Goal: Obtain resource: Download file/media

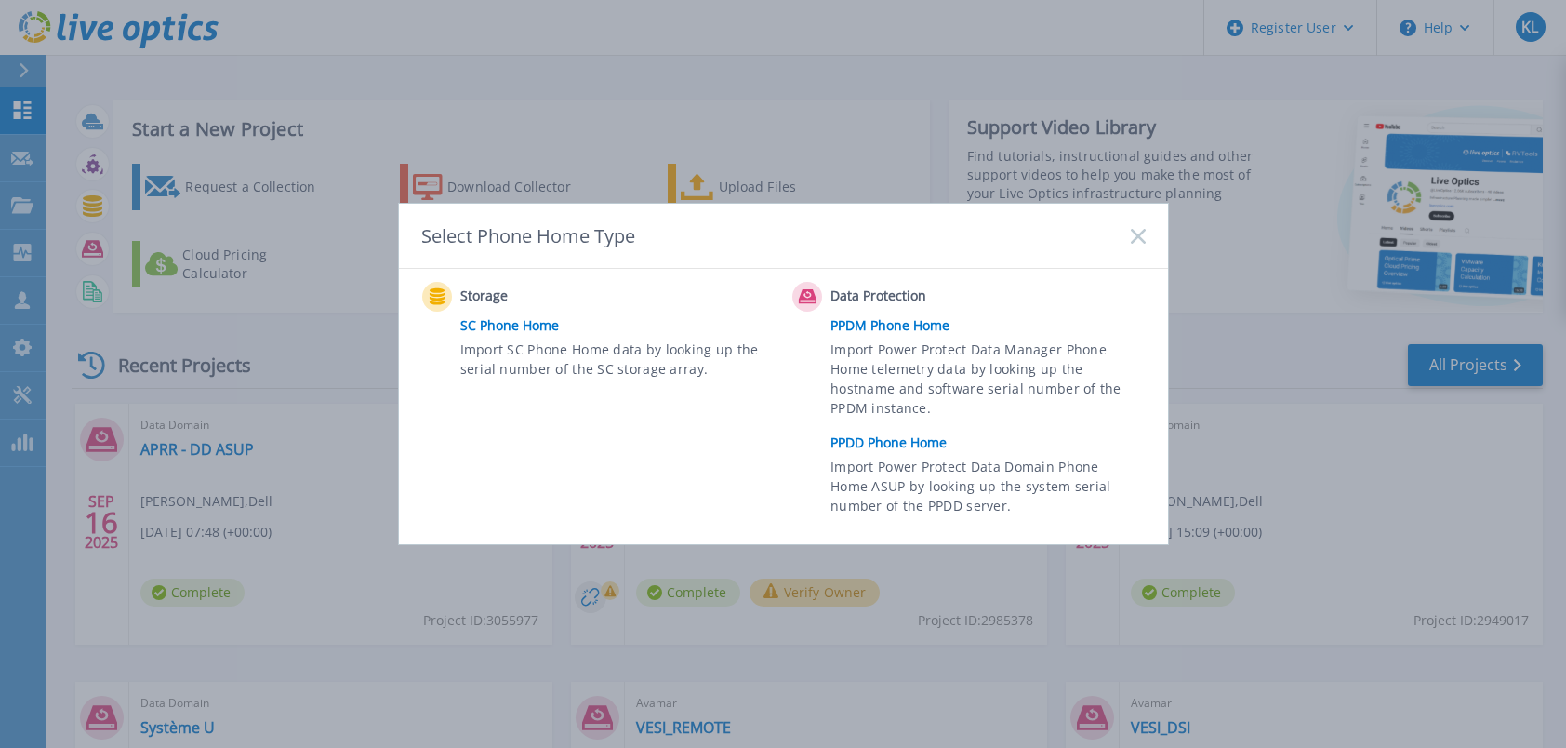
click at [916, 447] on link "PPDD Phone Home" at bounding box center [993, 443] width 324 height 28
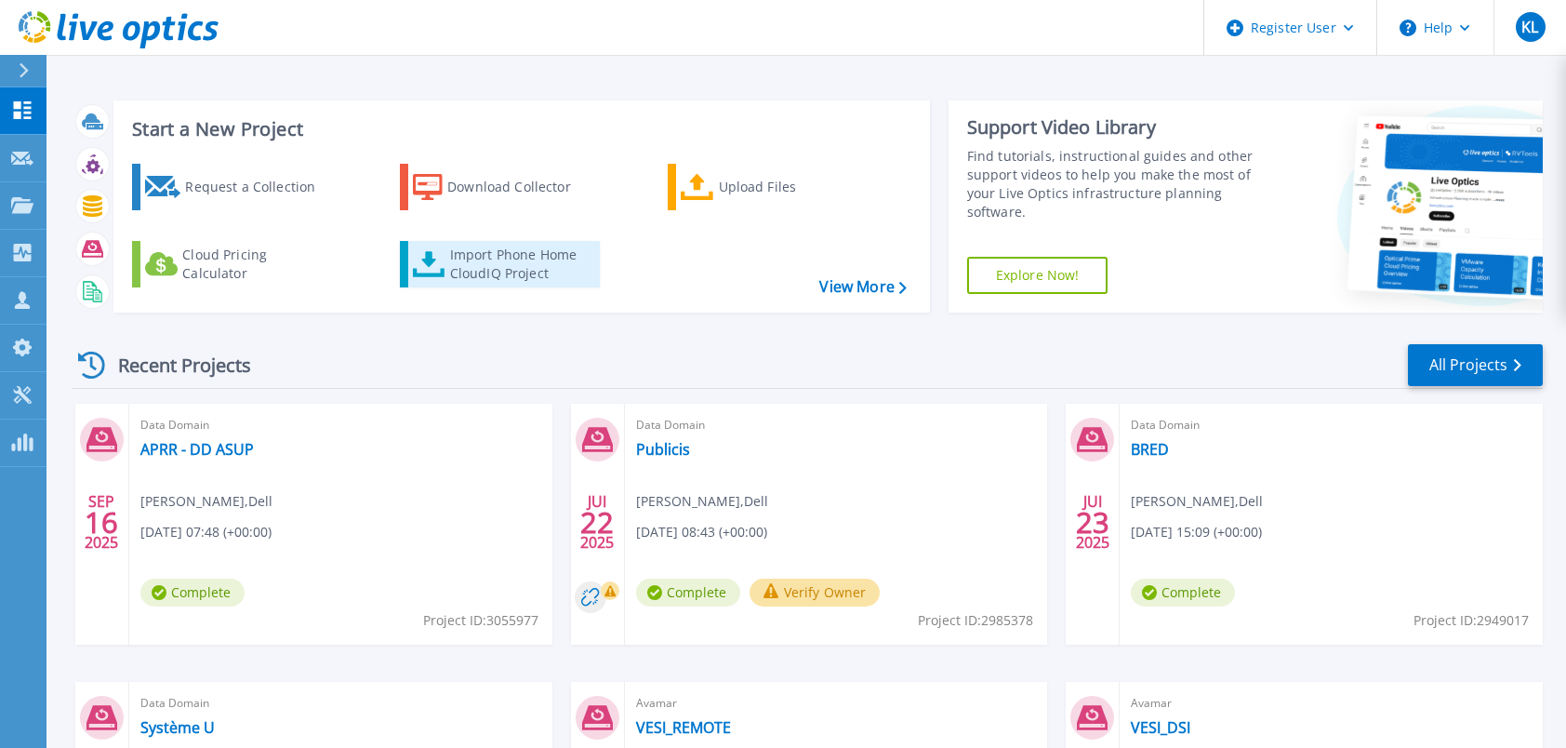
click at [536, 251] on div "Import Phone Home CloudIQ Project" at bounding box center [522, 264] width 145 height 37
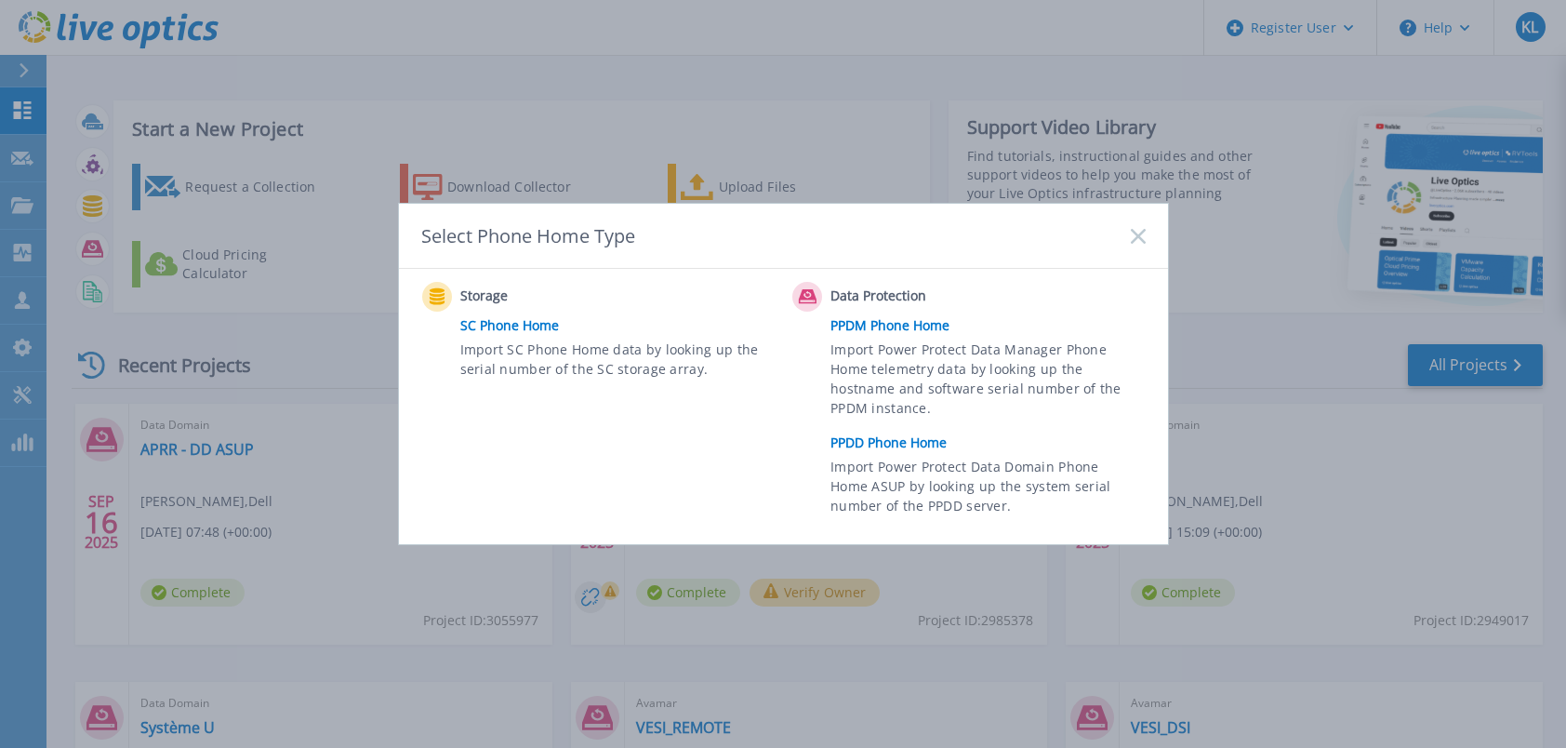
click at [919, 431] on link "PPDD Phone Home" at bounding box center [993, 443] width 324 height 28
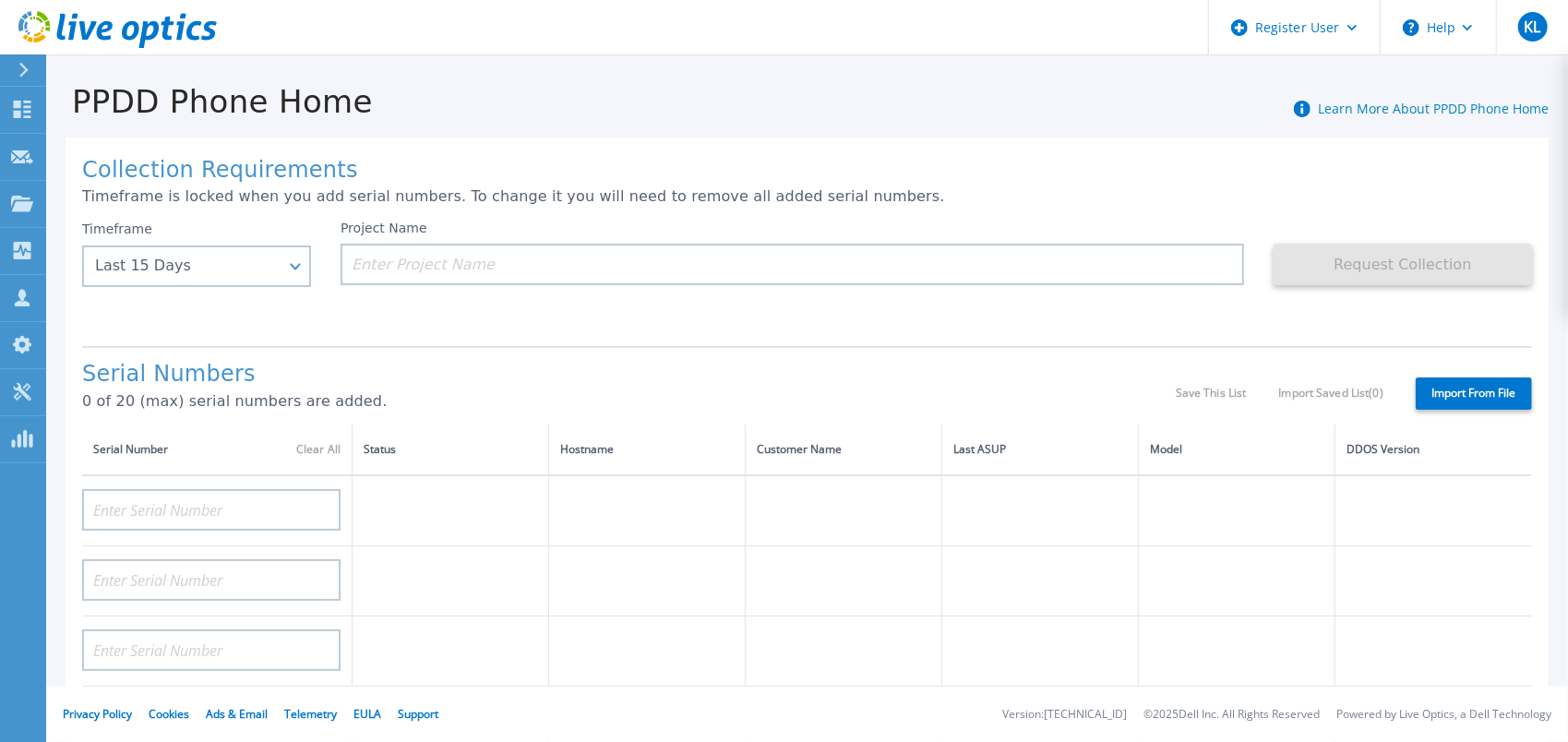
click at [311, 268] on div "Timeframe Last 15 Days Last 15 Days Last 2 Months Last 6 Months Last 1 Year Las…" at bounding box center [211, 276] width 258 height 111
click at [305, 266] on div "Last 15 Days" at bounding box center [196, 266] width 229 height 42
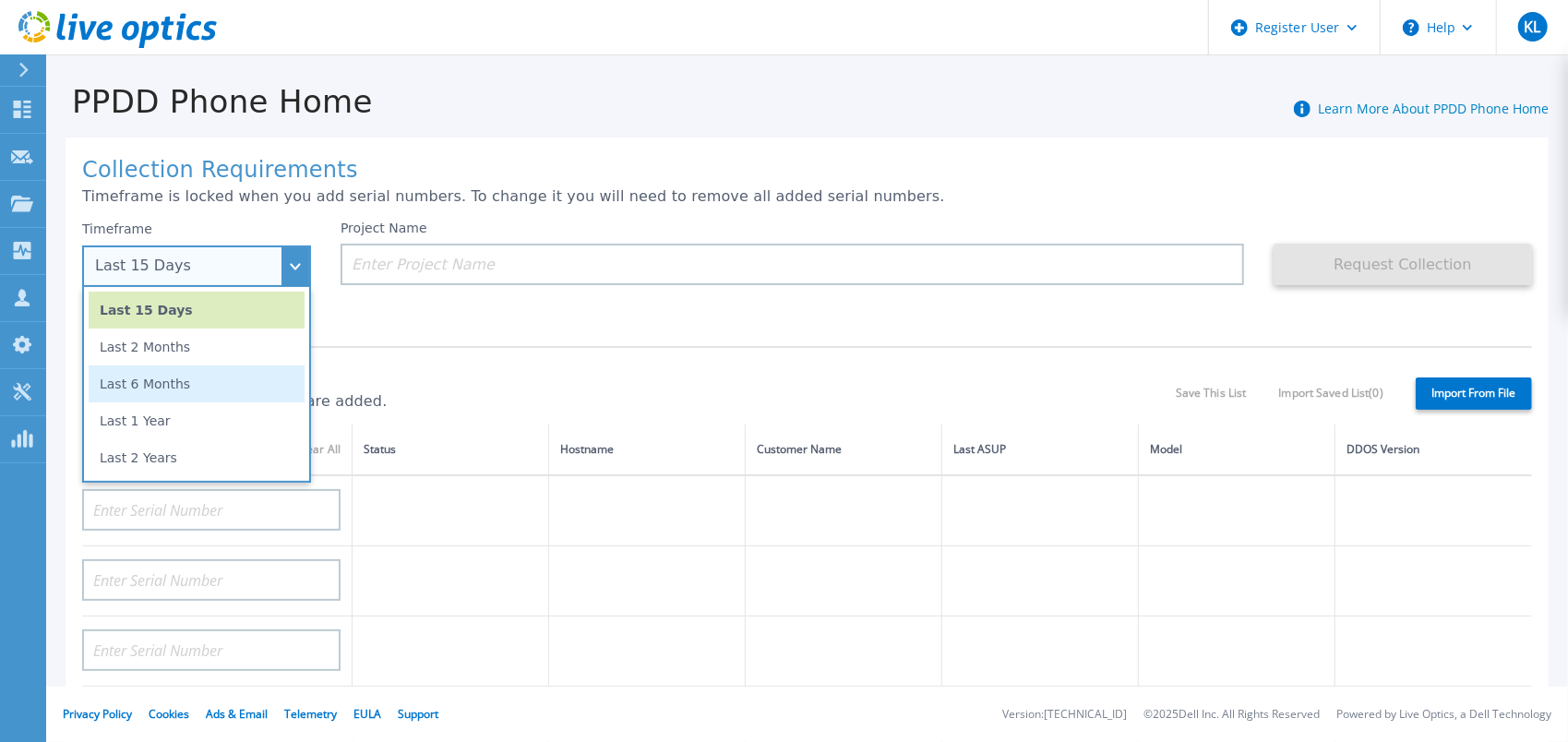
click at [199, 380] on li "Last 6 Months" at bounding box center [196, 383] width 216 height 37
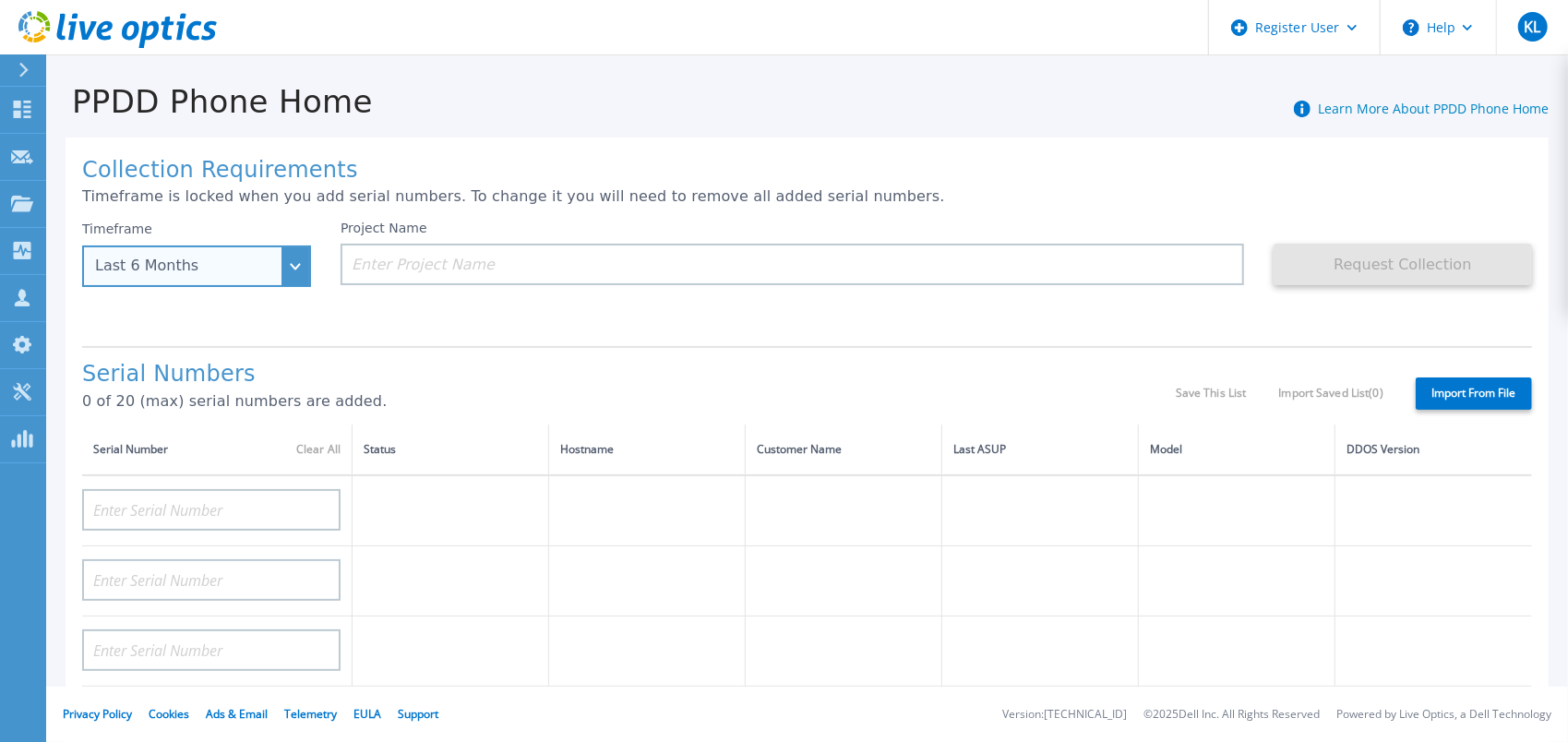
click at [292, 277] on div "Last 6 Months" at bounding box center [196, 266] width 229 height 42
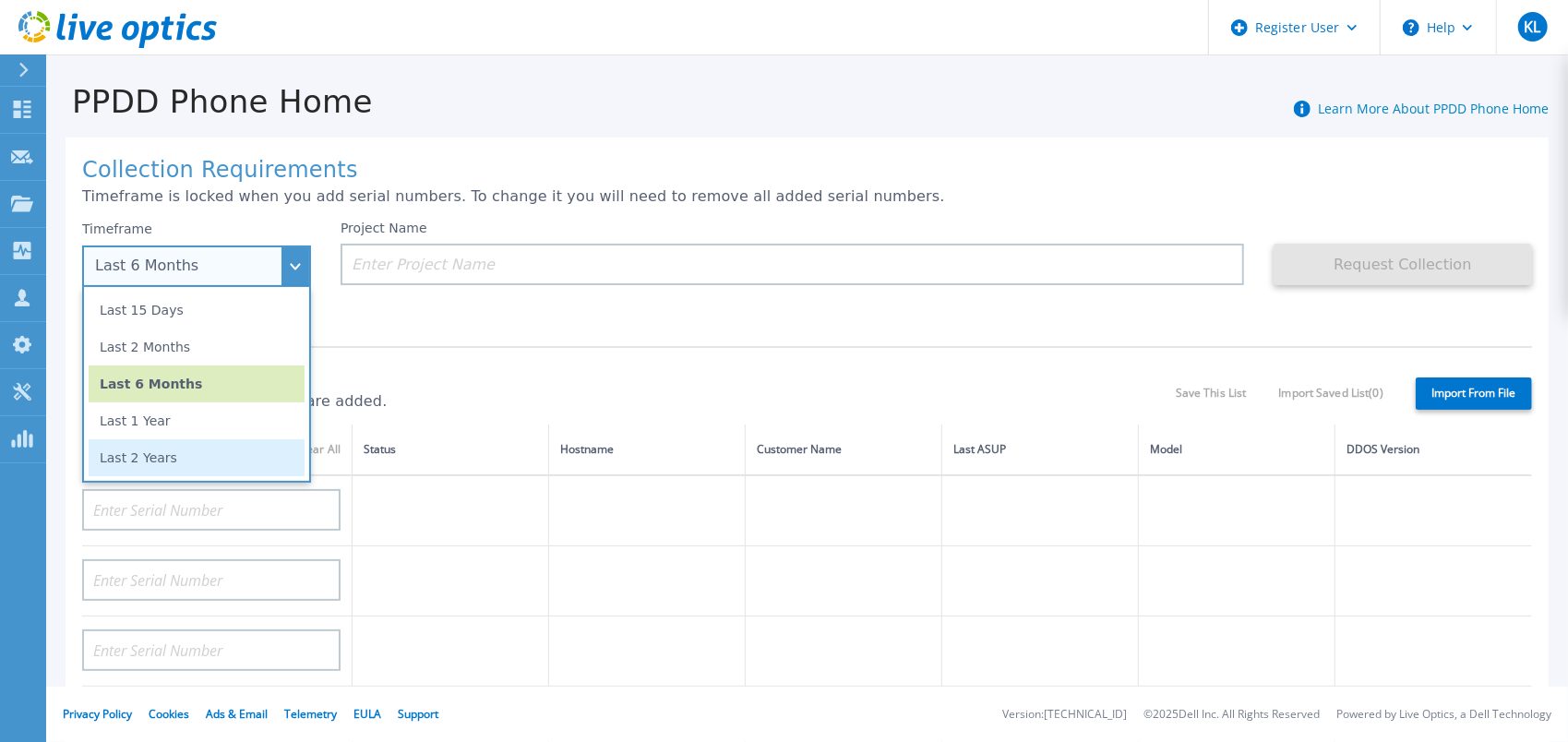
click at [163, 444] on li "Last 2 Years" at bounding box center [196, 457] width 216 height 37
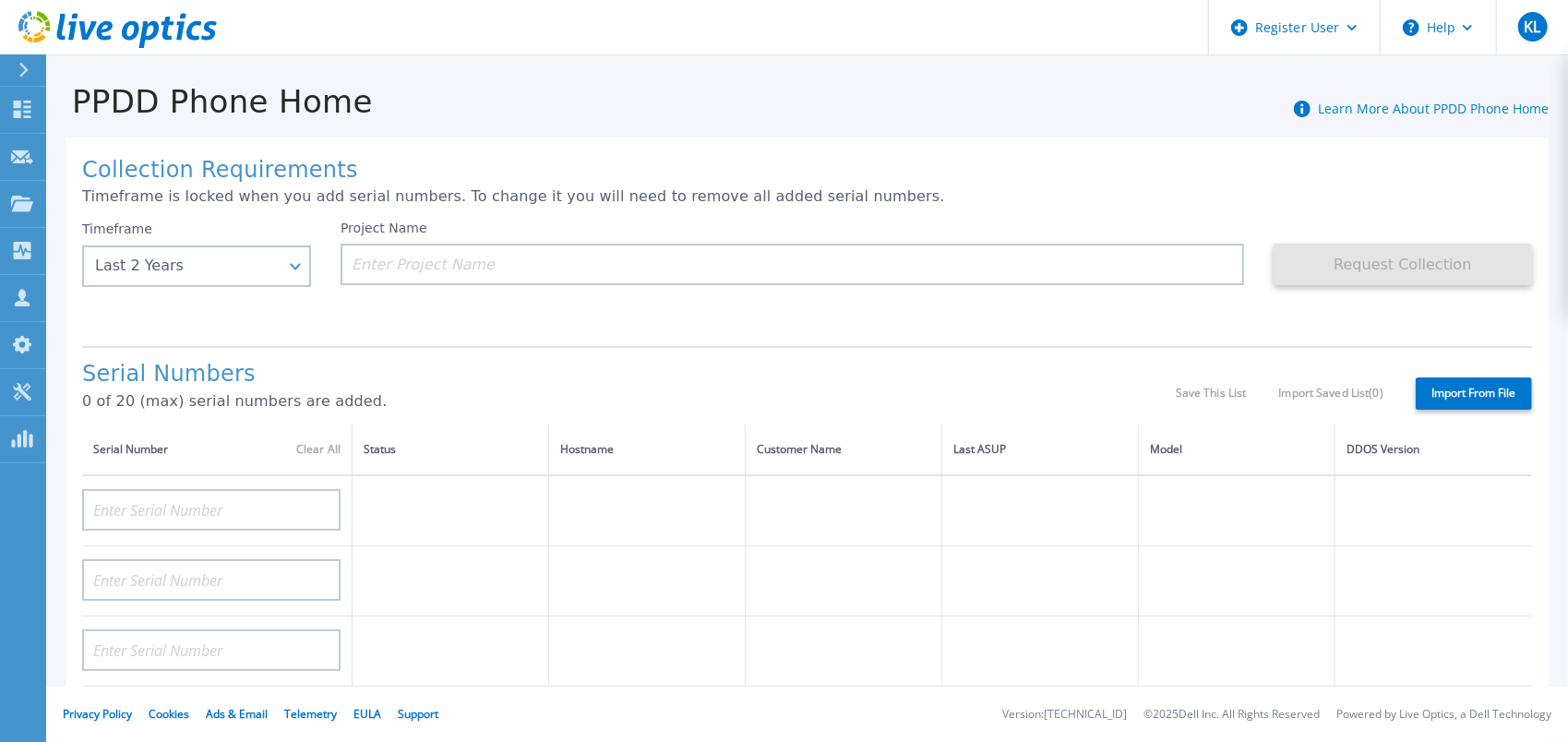
click at [419, 295] on div "Project Name" at bounding box center [807, 276] width 933 height 111
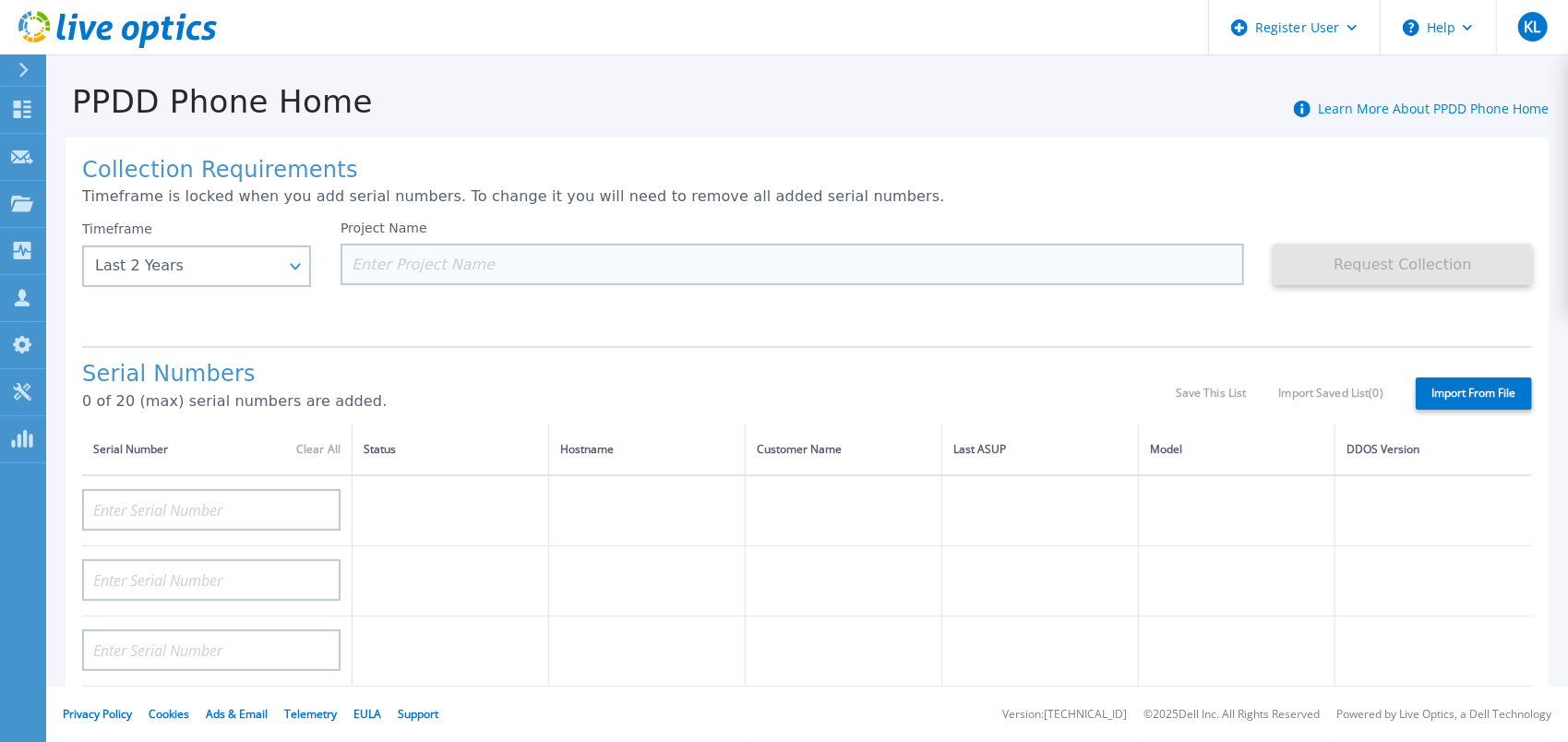
click at [443, 262] on input at bounding box center [792, 265] width 904 height 42
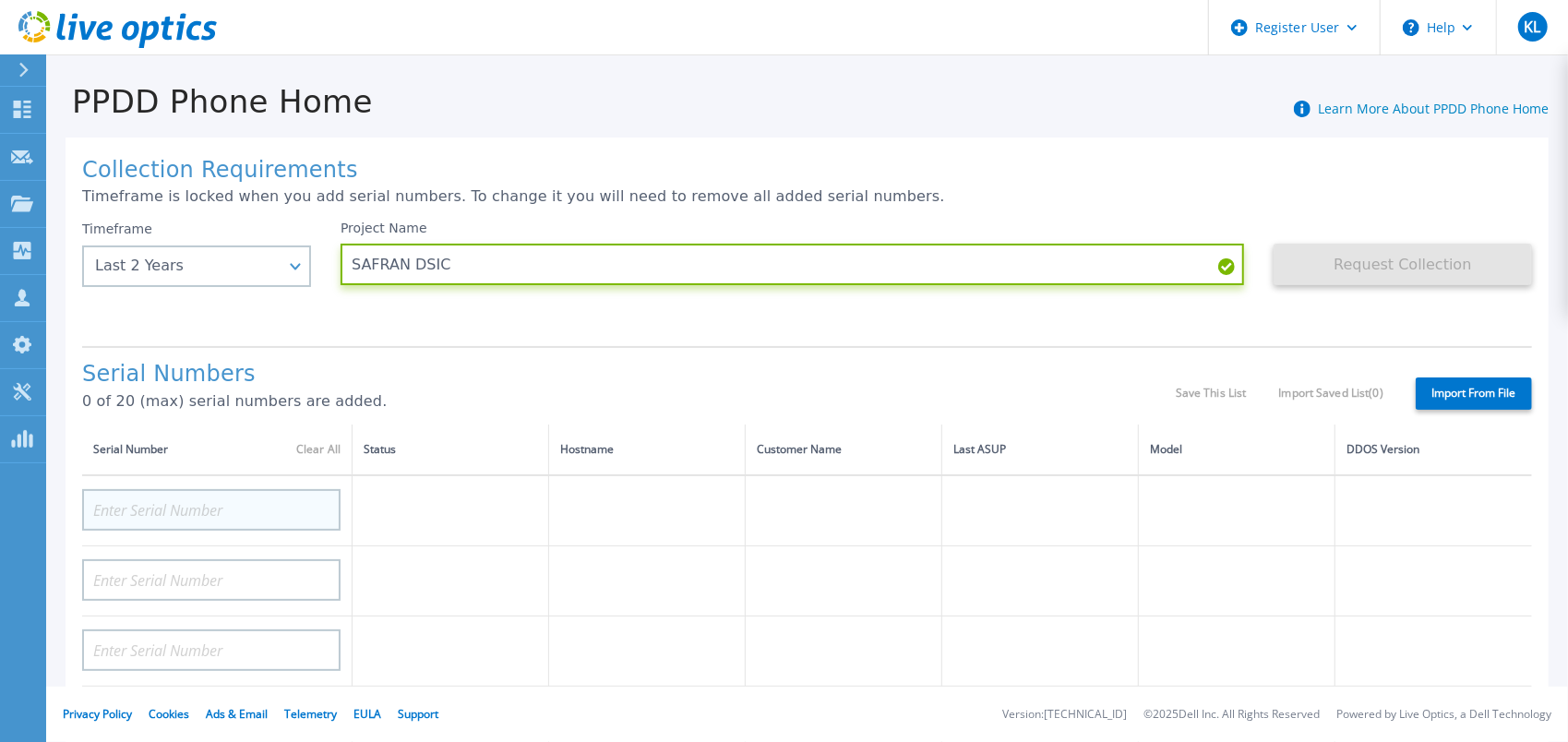
type input "SAFRAN DSIC"
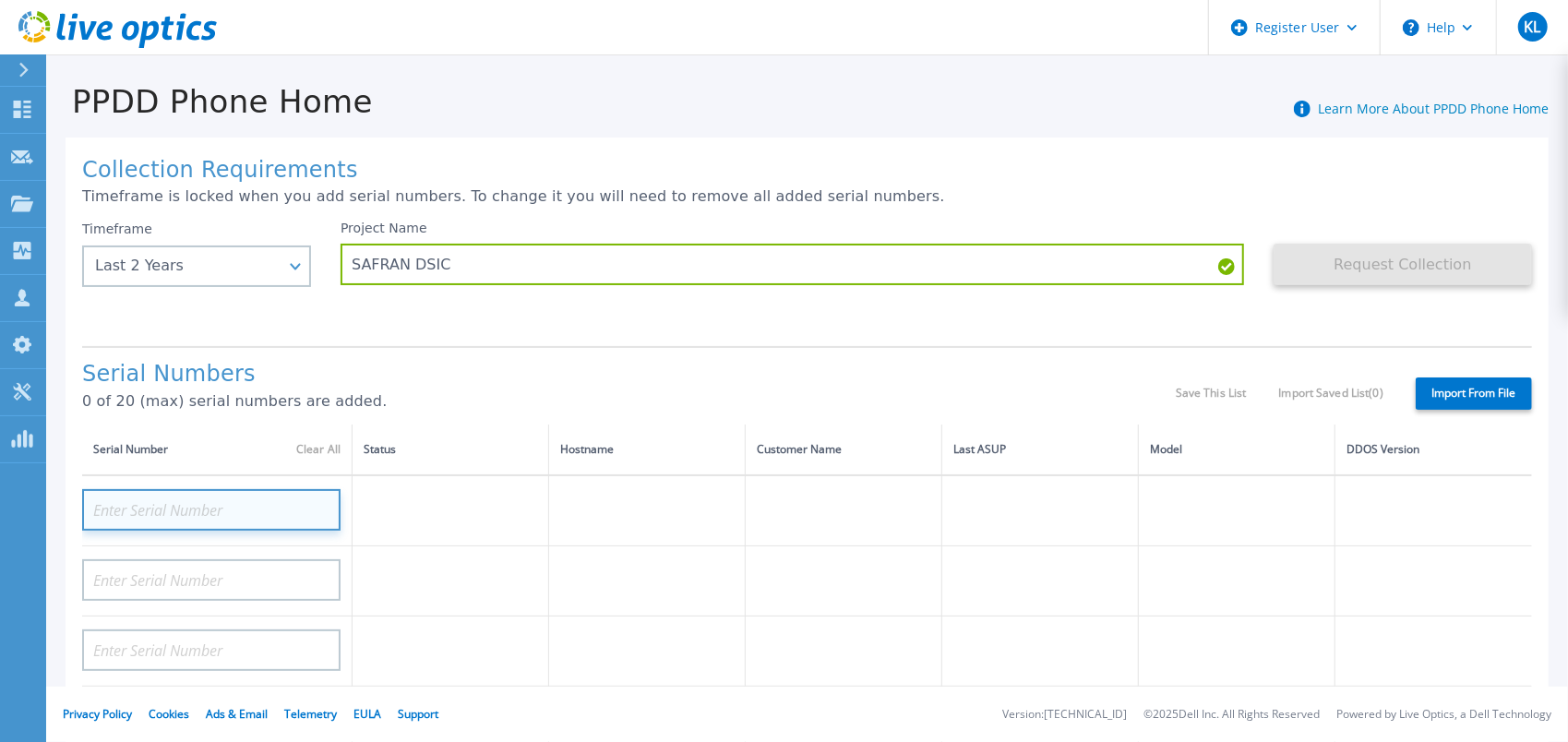
click at [190, 509] on input at bounding box center [211, 510] width 258 height 42
paste input "CKM01220505748"
type input "CKM01220505748"
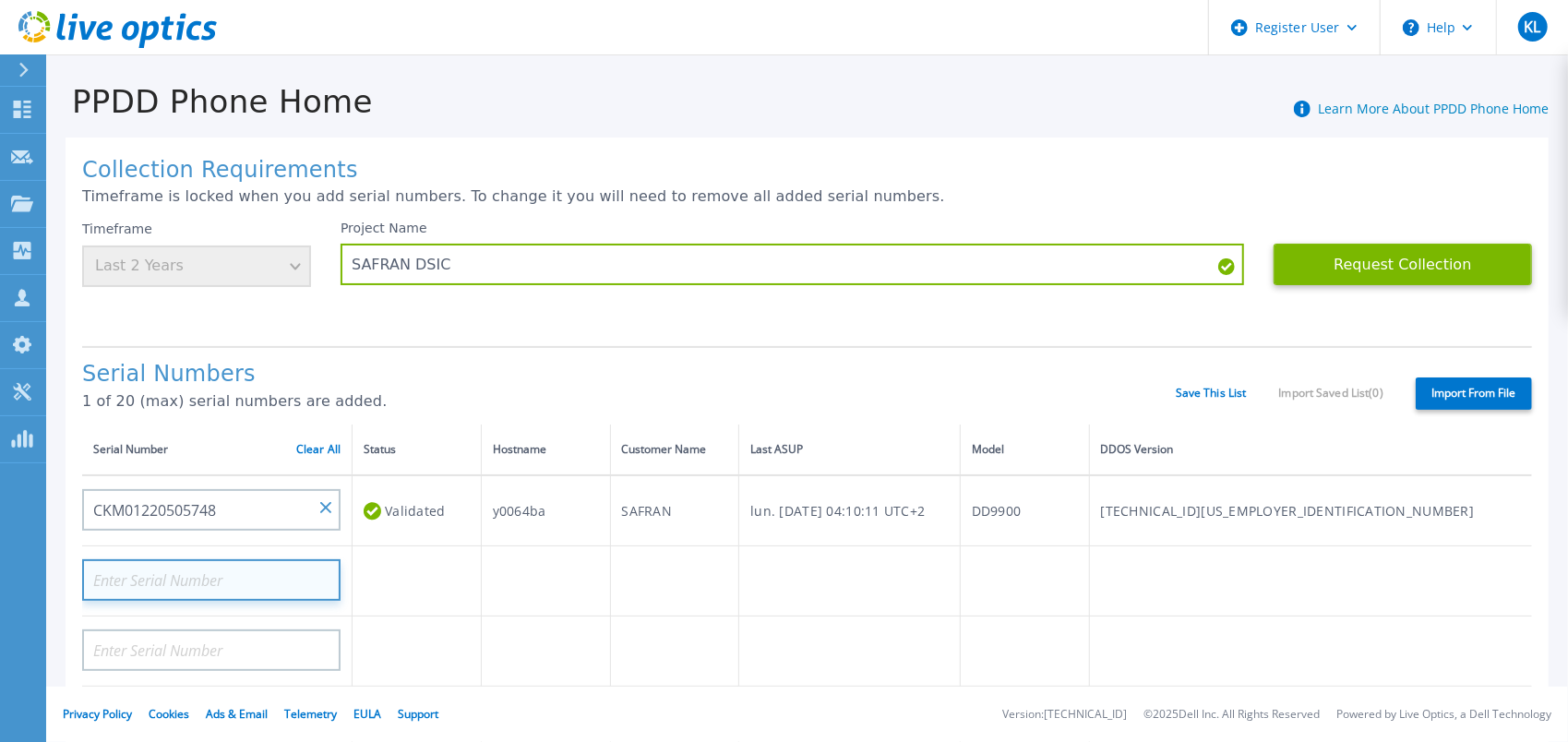
click at [277, 575] on input at bounding box center [211, 580] width 258 height 42
paste input "34BFNM3"
type input "34BFNM3"
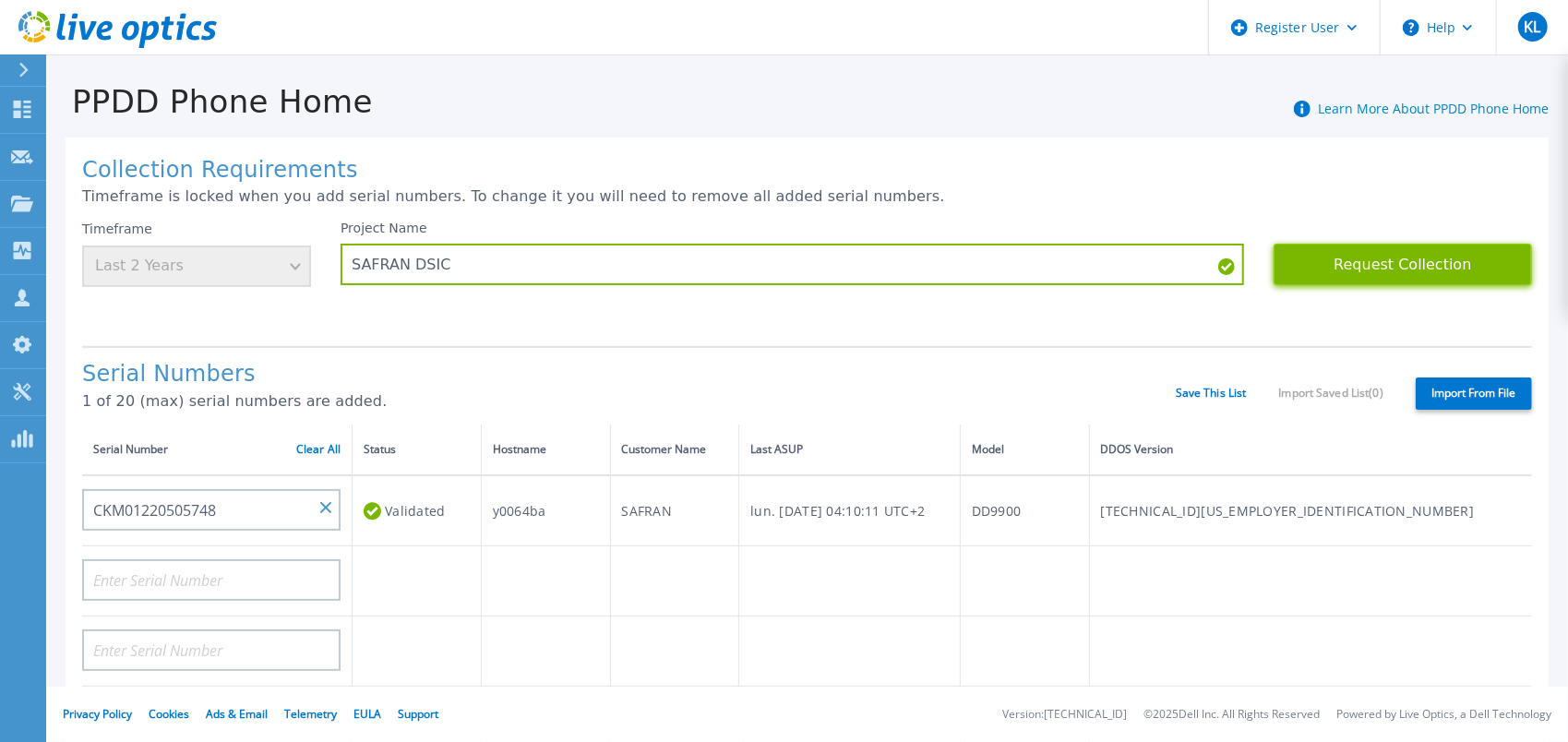
click at [1426, 278] on button "Request Collection" at bounding box center [1403, 265] width 258 height 42
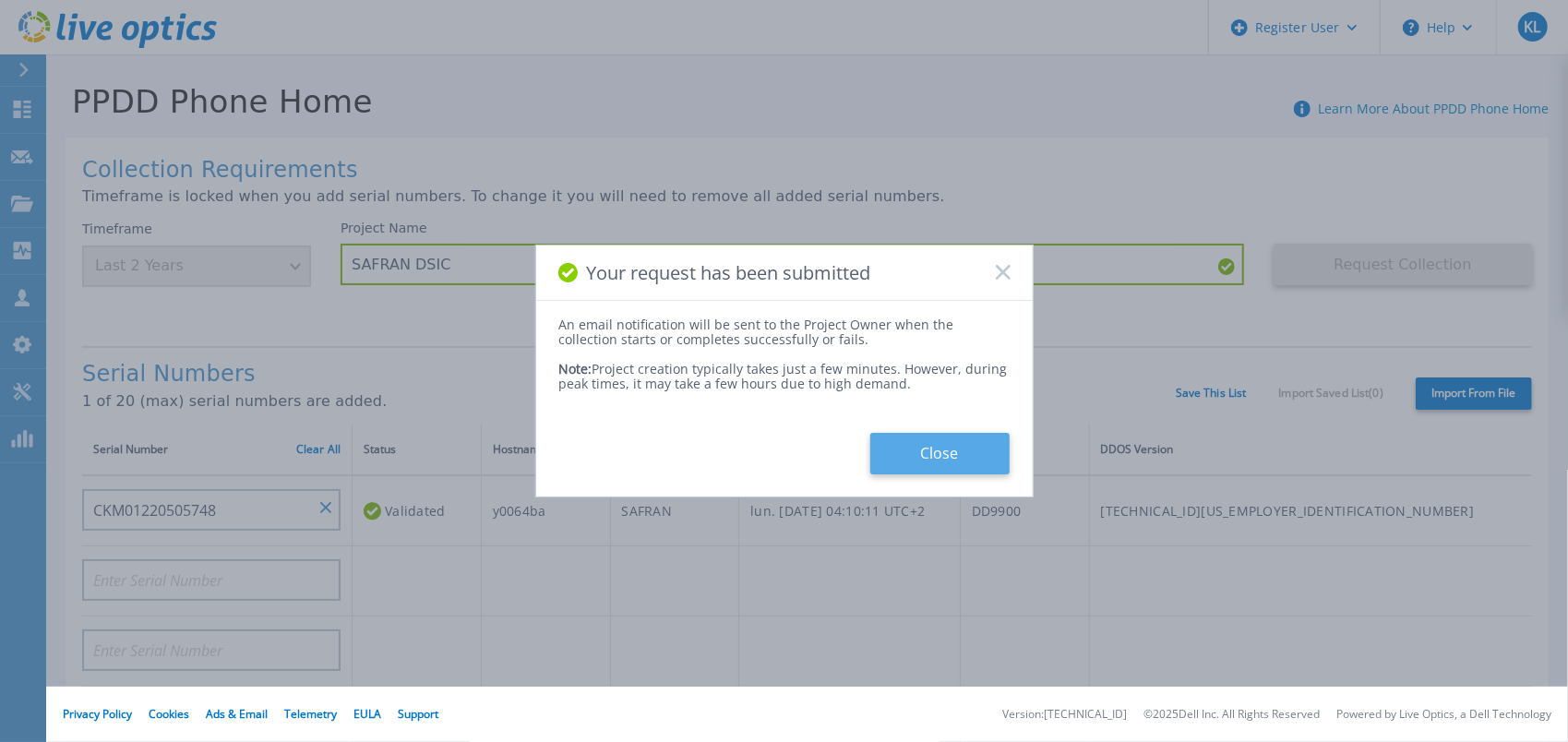
click at [954, 458] on button "Close" at bounding box center [940, 453] width 139 height 42
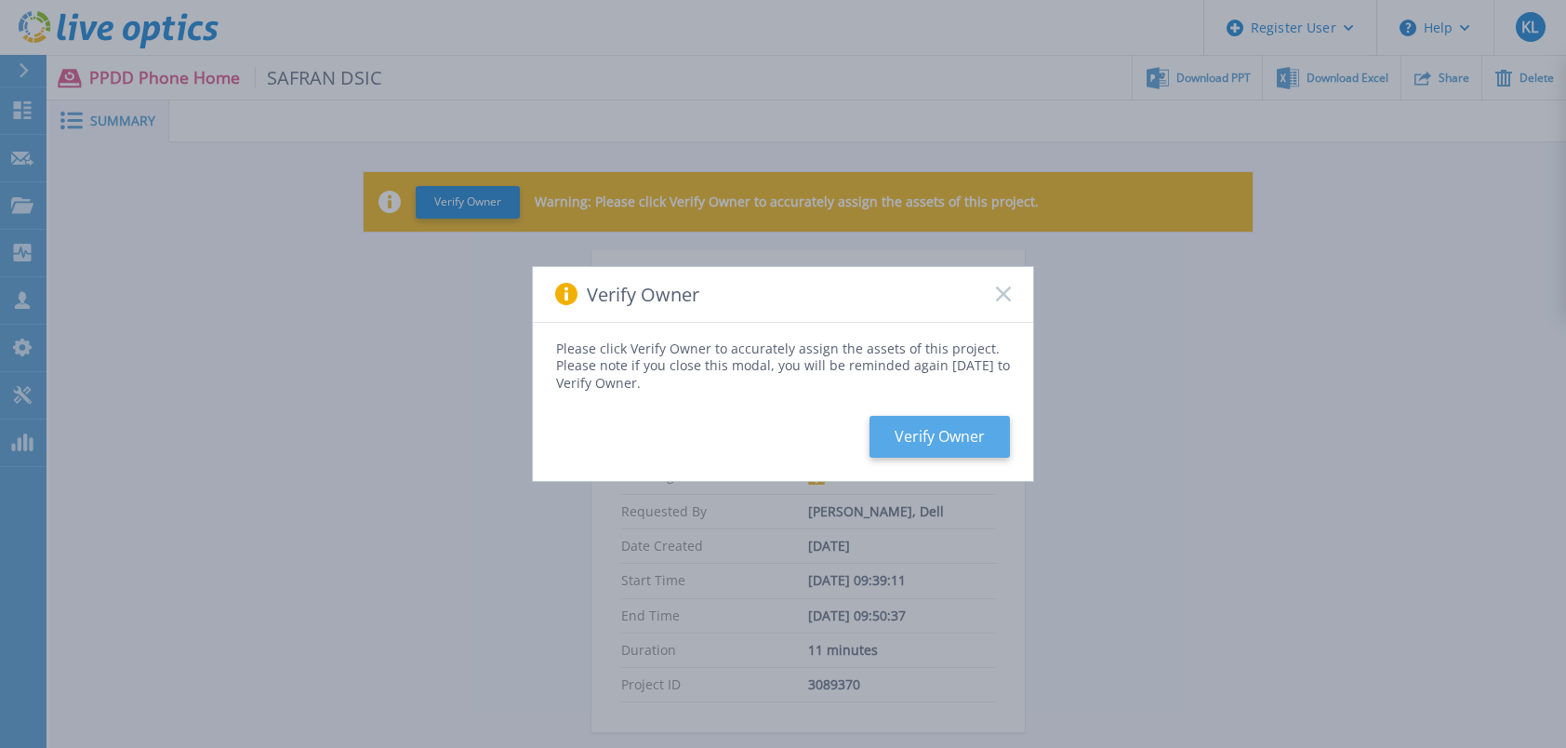
click at [945, 439] on button "Verify Owner" at bounding box center [940, 437] width 140 height 42
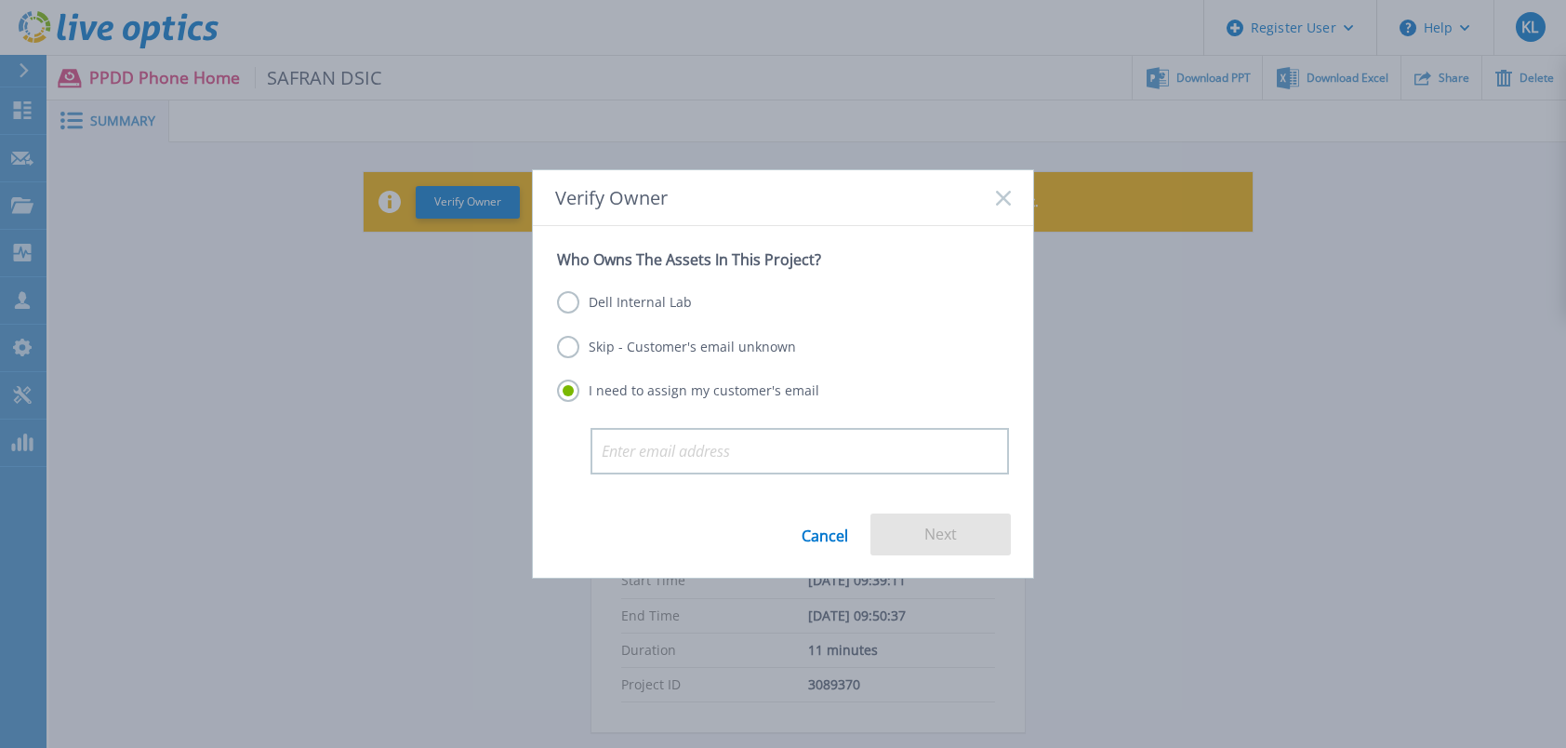
click at [605, 305] on label "Dell Internal Lab" at bounding box center [624, 302] width 135 height 22
click at [0, 0] on input "Dell Internal Lab" at bounding box center [0, 0] width 0 height 0
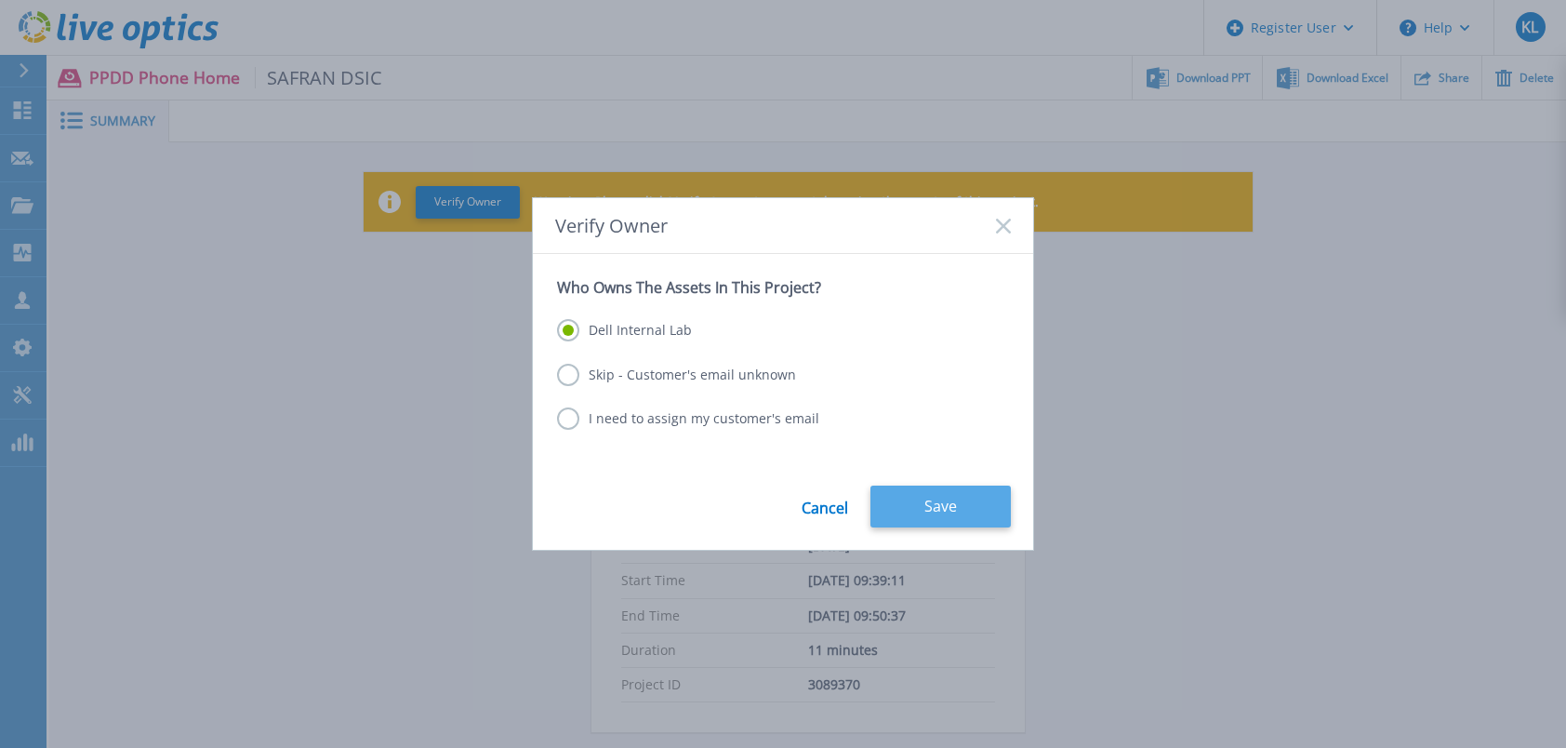
click at [926, 515] on button "Save" at bounding box center [941, 507] width 140 height 42
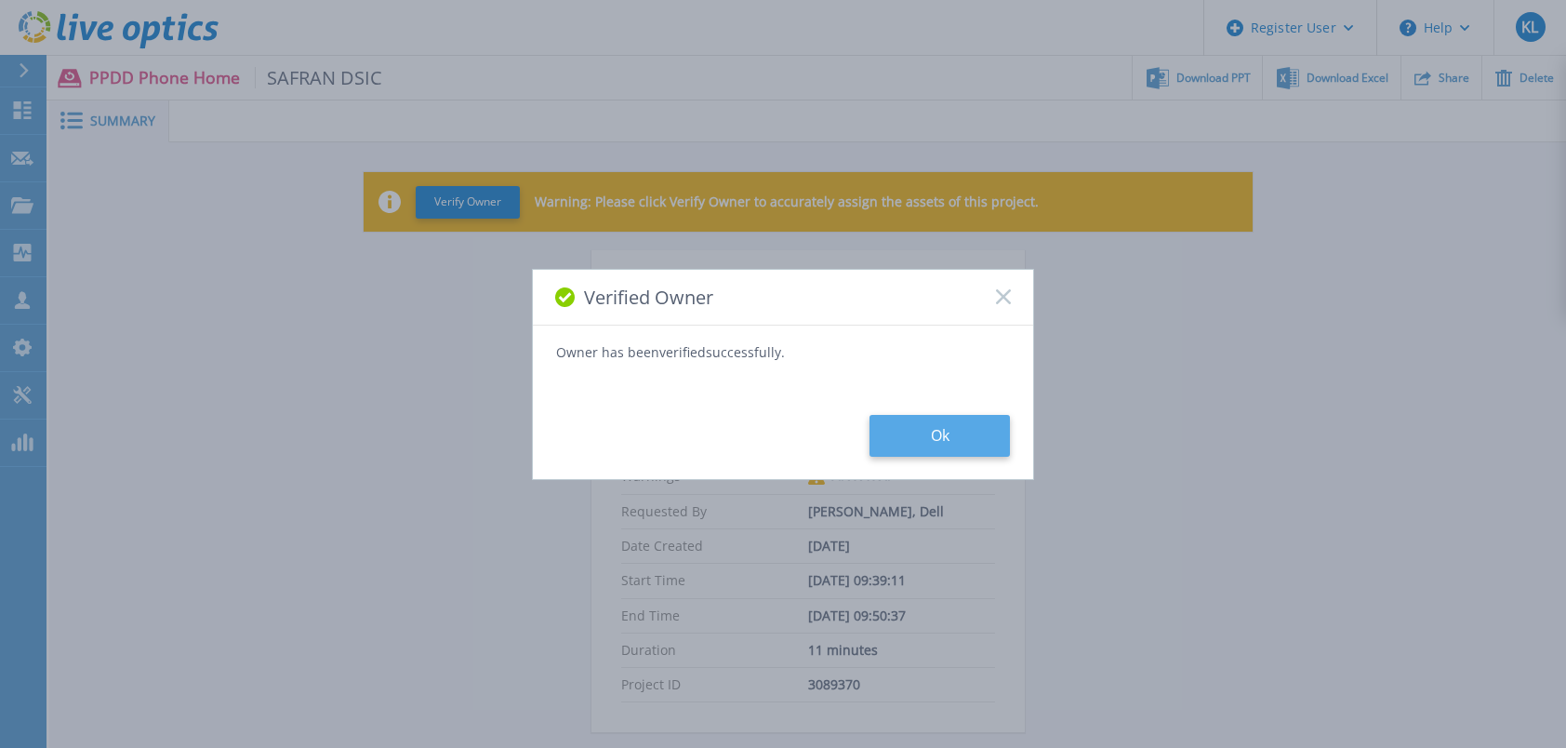
click at [945, 426] on button "Ok" at bounding box center [940, 436] width 140 height 42
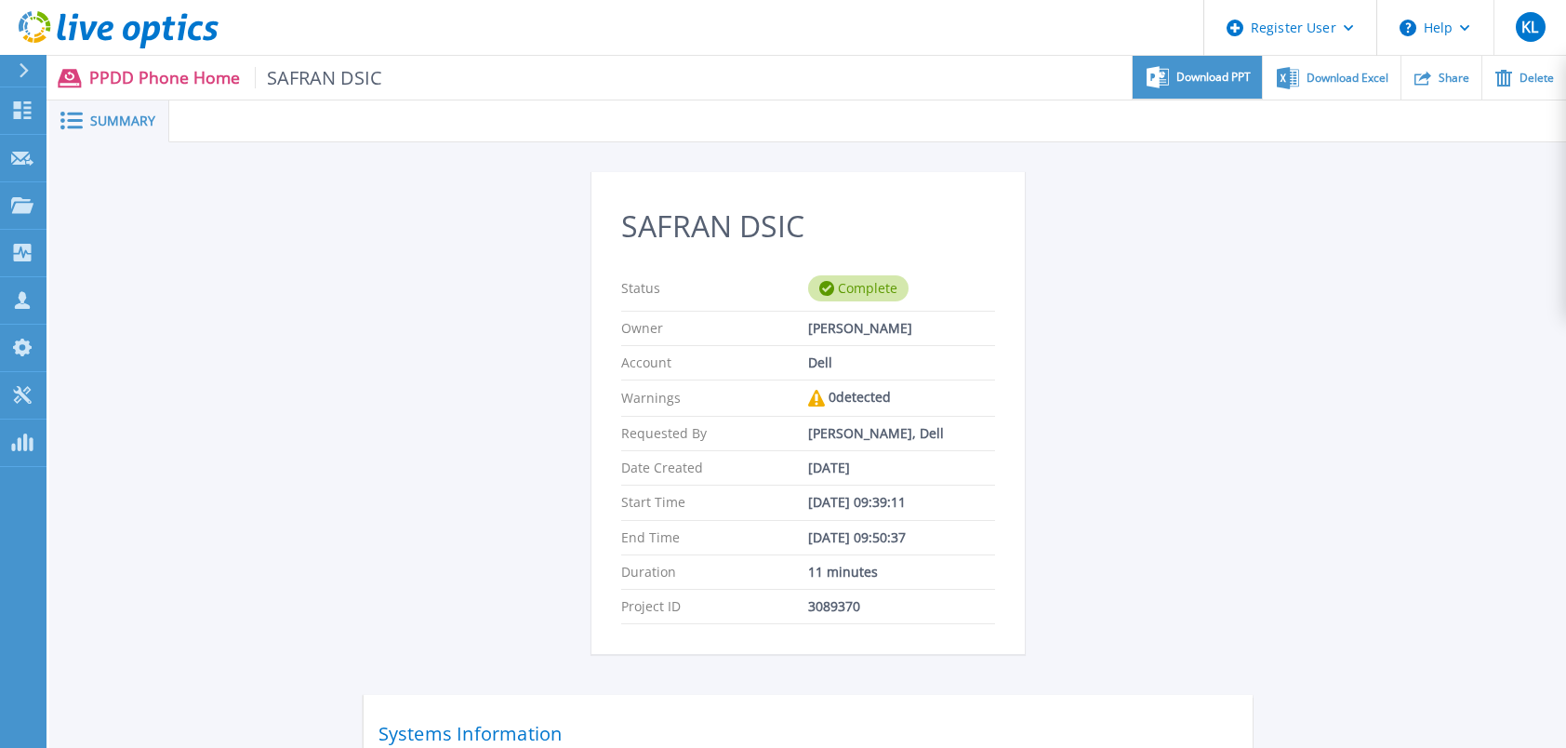
click at [1230, 86] on div "Download PPT" at bounding box center [1197, 78] width 129 height 44
